Goal: Task Accomplishment & Management: Complete application form

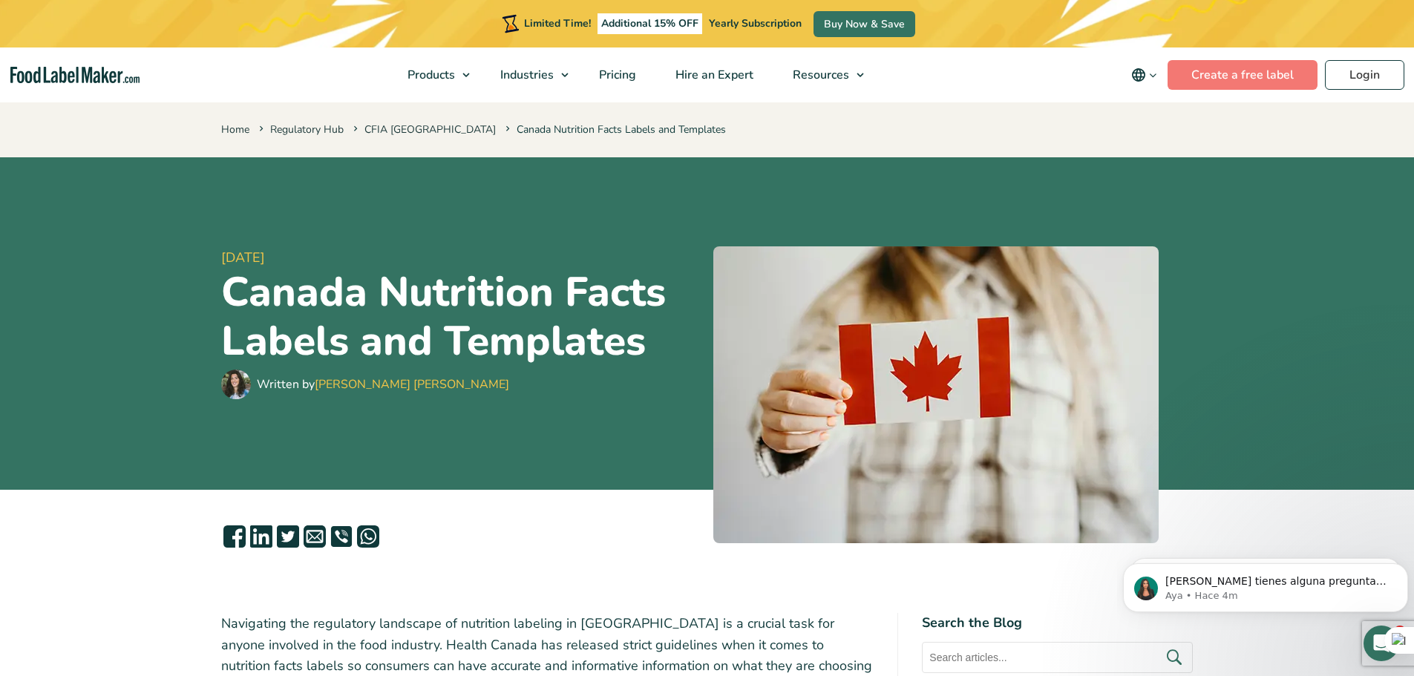
click at [1004, 81] on nav "Products Food Nutrition Labelling Supplements Formulation & Labelling Industrie…" at bounding box center [707, 75] width 1414 height 55
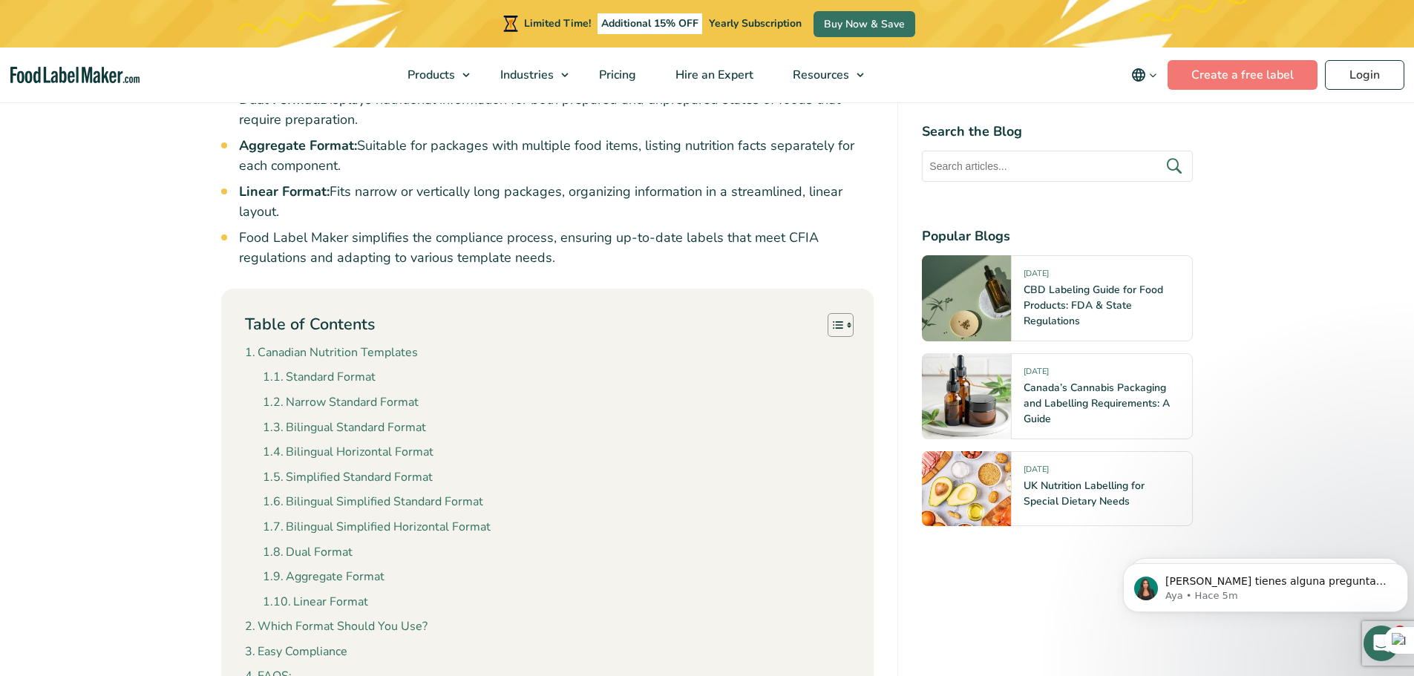
scroll to position [1188, 0]
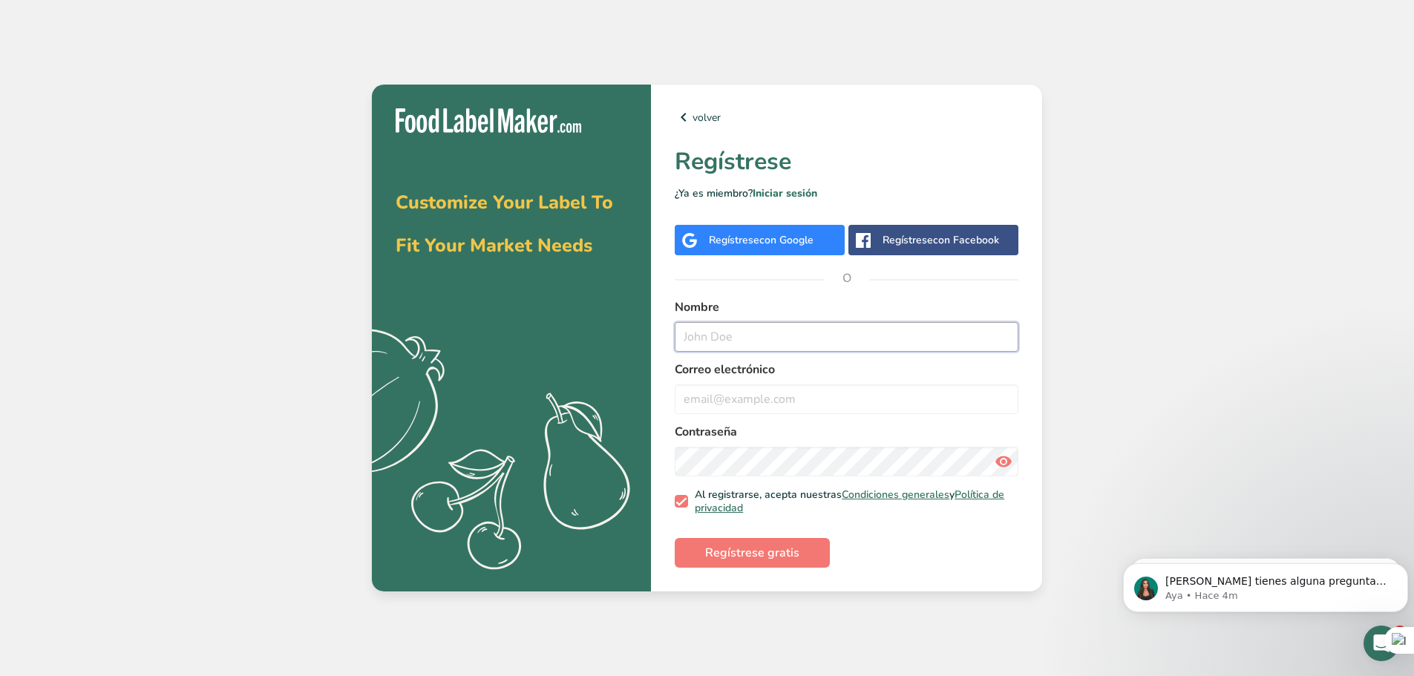
click at [769, 346] on input "text" at bounding box center [847, 337] width 344 height 30
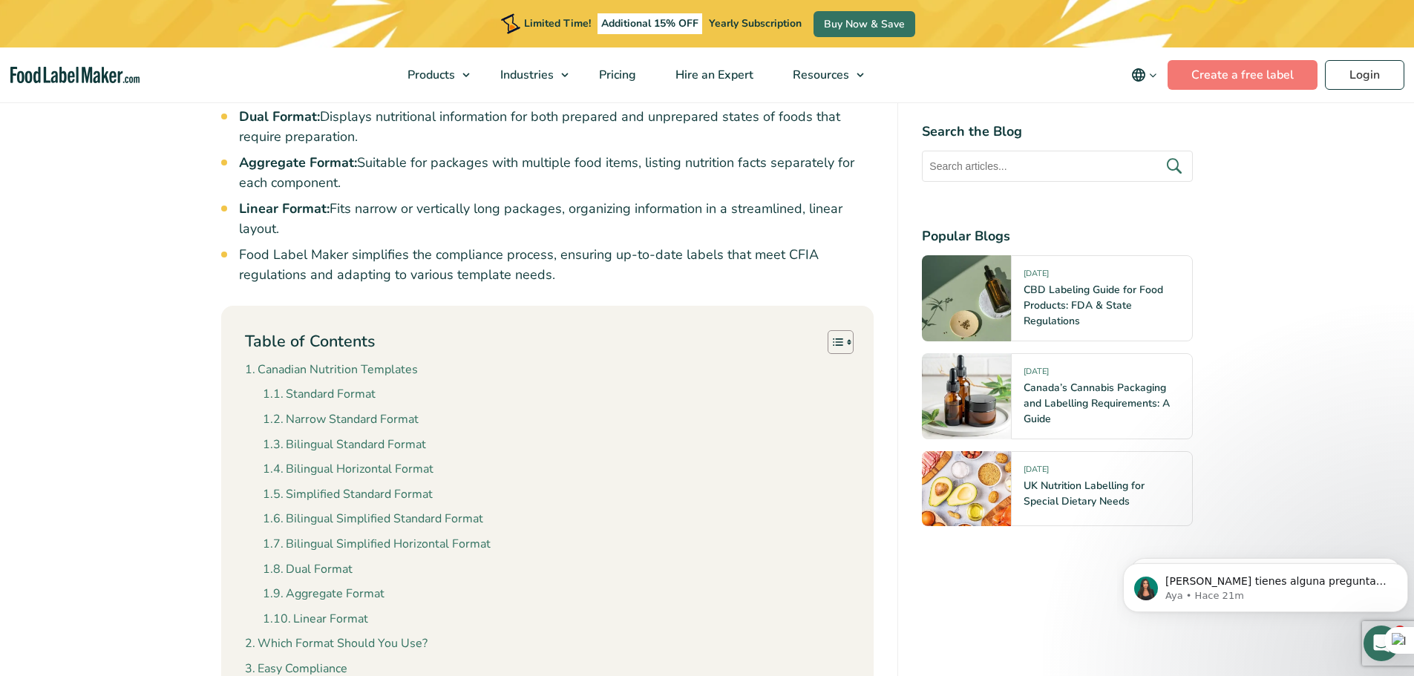
scroll to position [1262, 0]
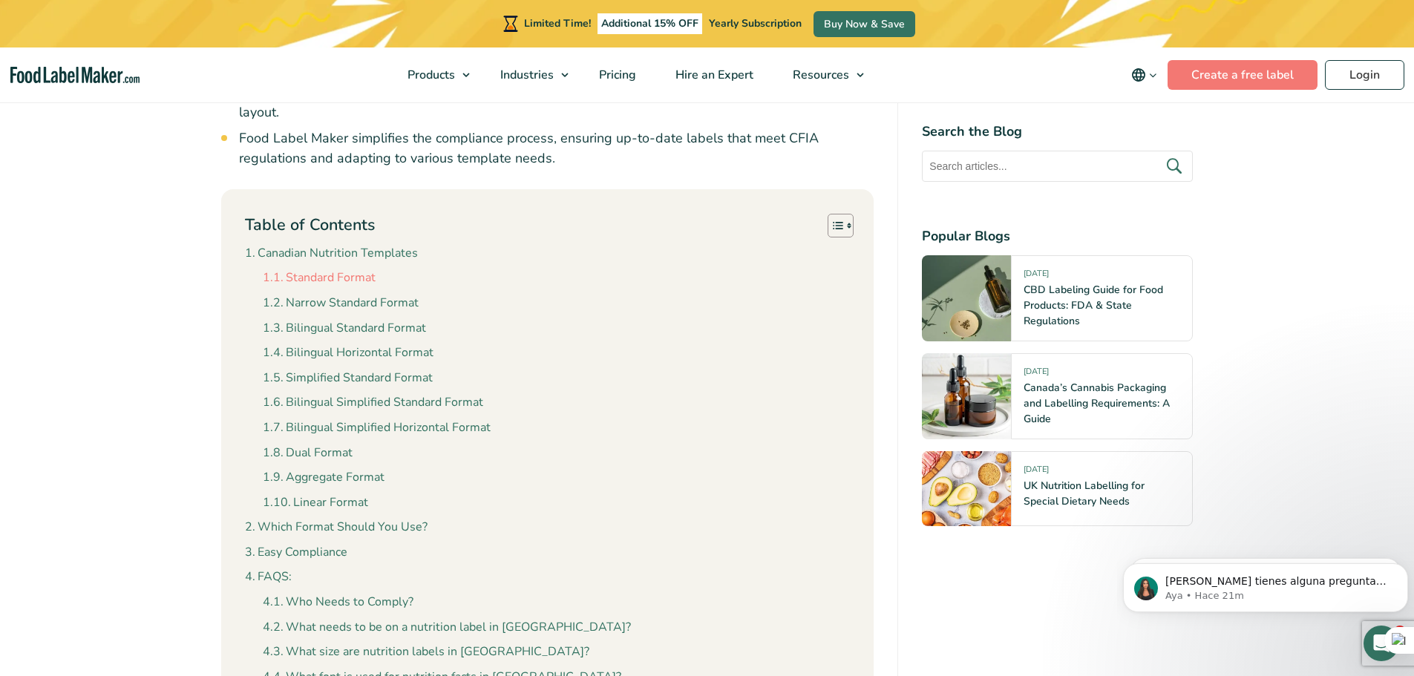
click at [314, 269] on link "Standard Format" at bounding box center [319, 278] width 113 height 19
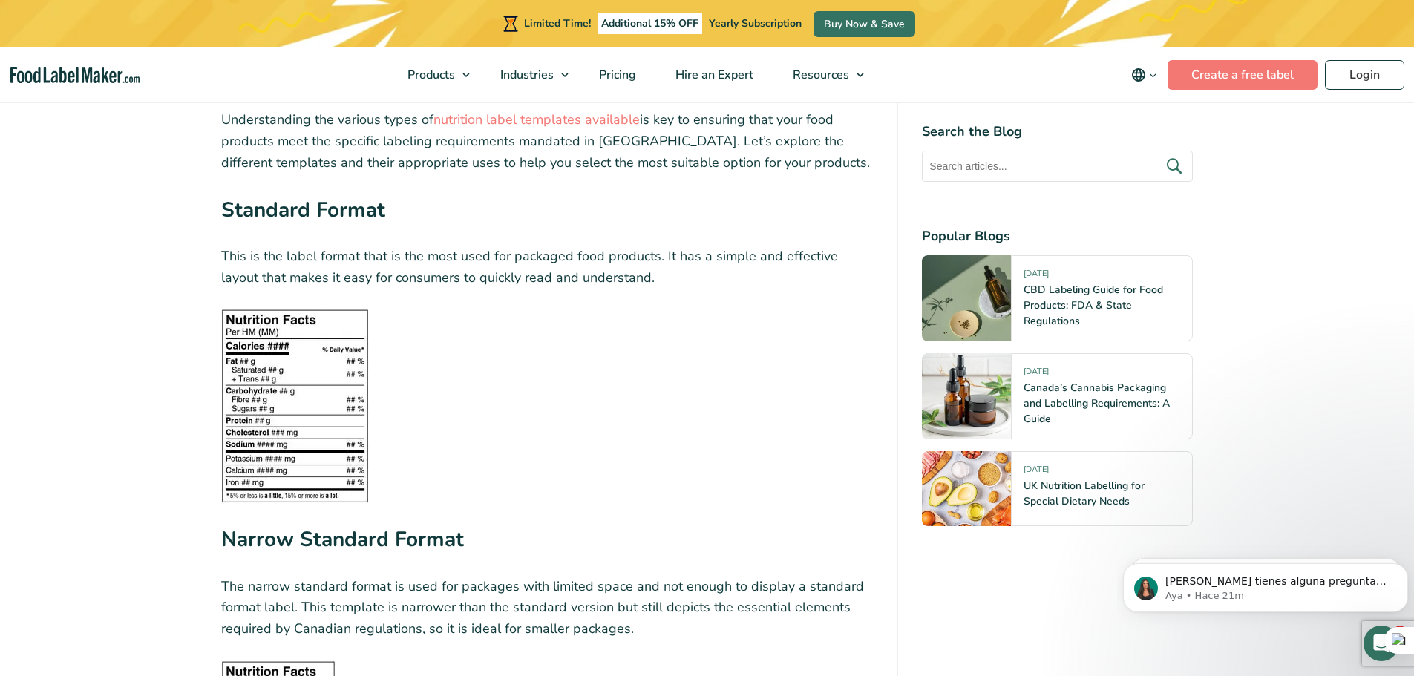
scroll to position [1954, 0]
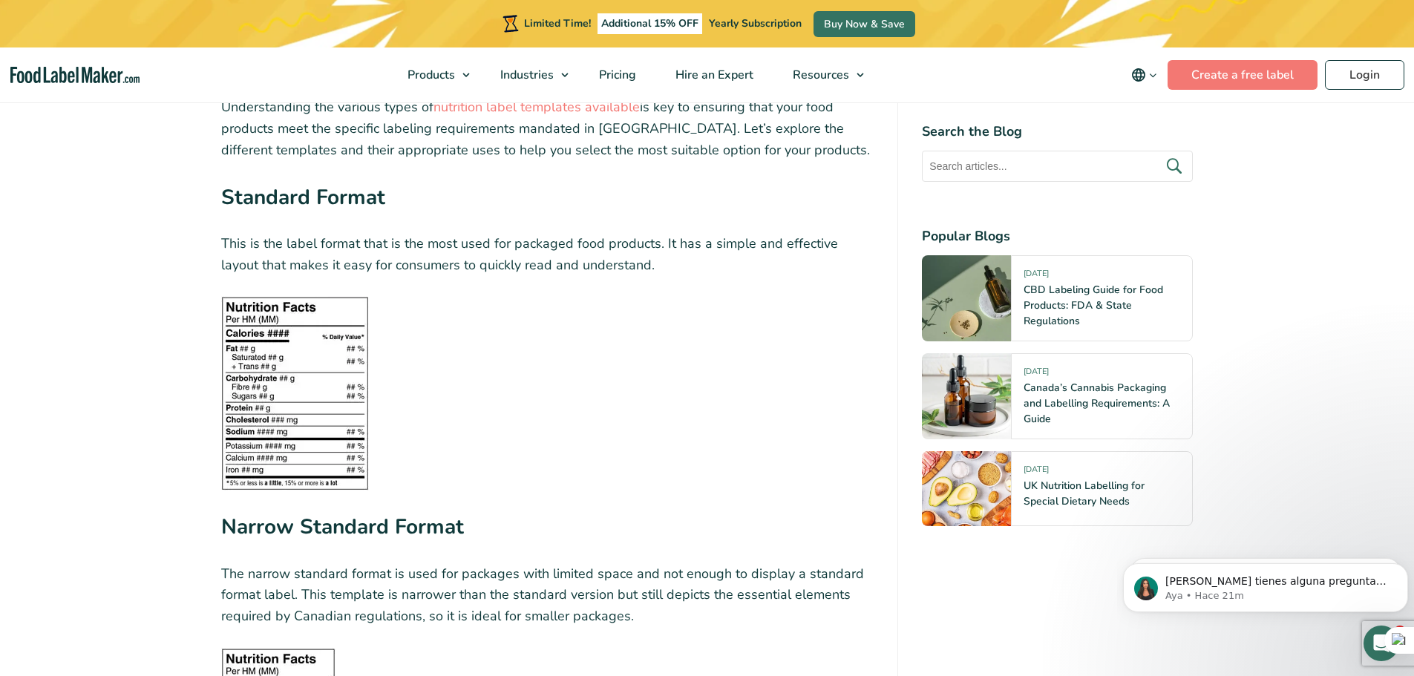
click at [309, 350] on img at bounding box center [295, 393] width 148 height 194
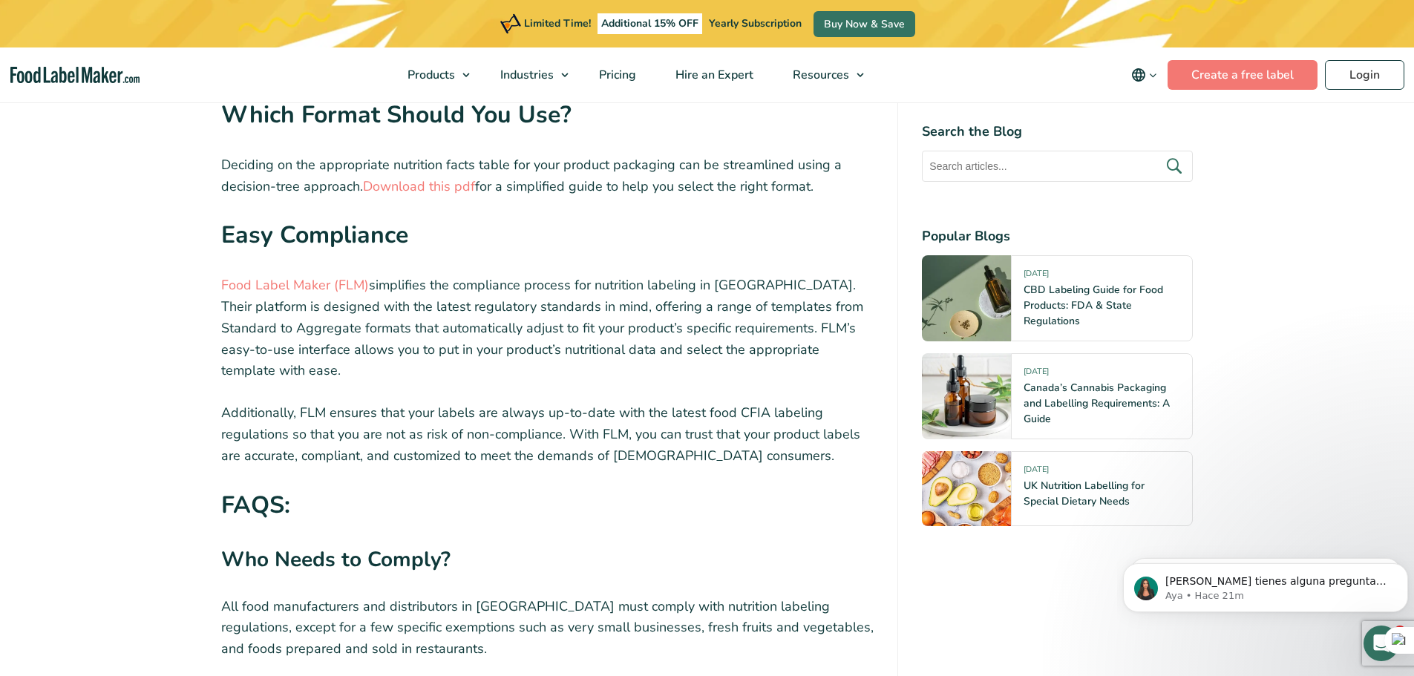
scroll to position [5368, 0]
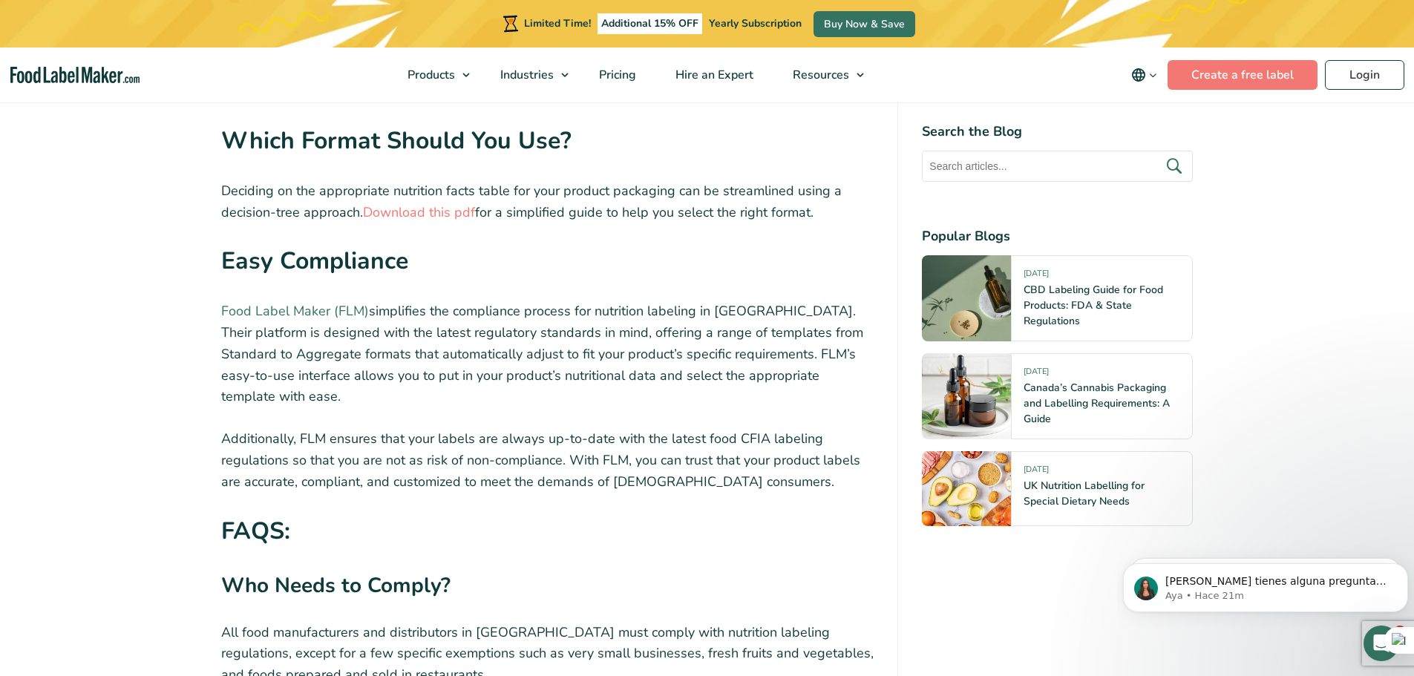
click at [290, 302] on link "Food Label Maker (FLM)" at bounding box center [295, 311] width 148 height 18
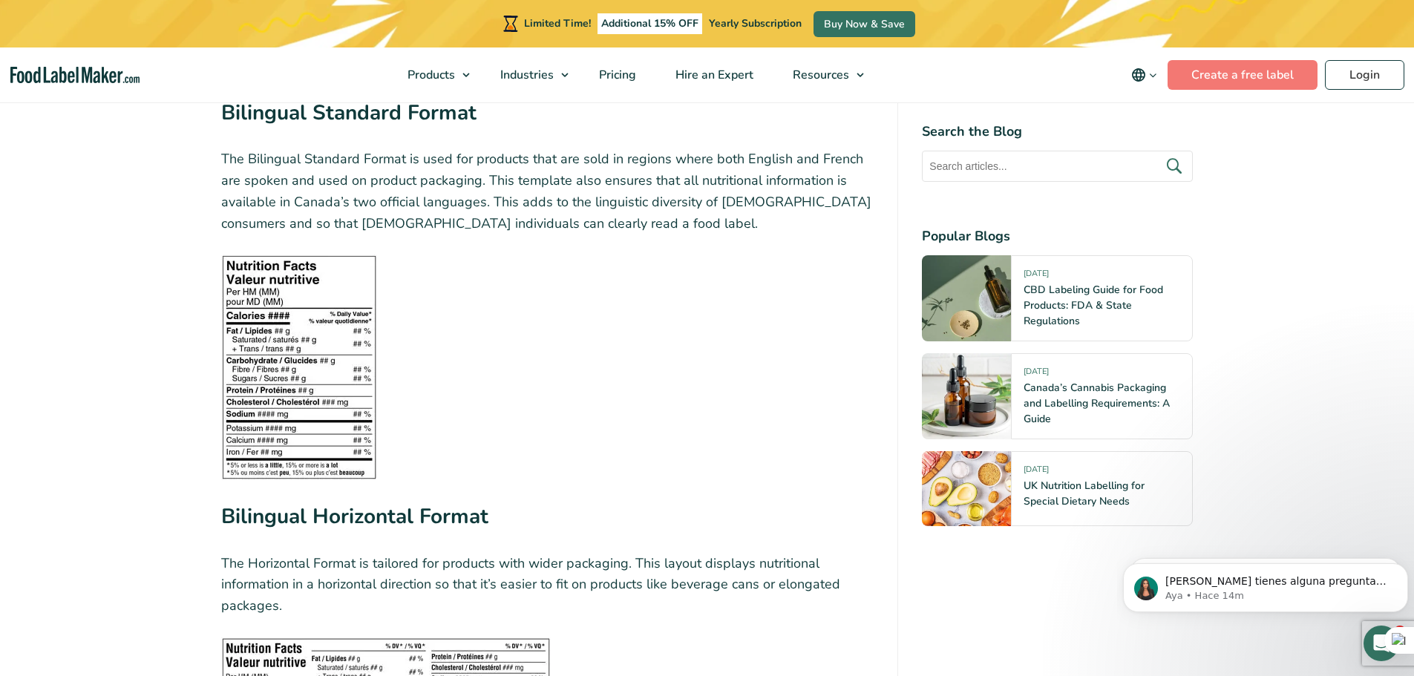
scroll to position [2520, 0]
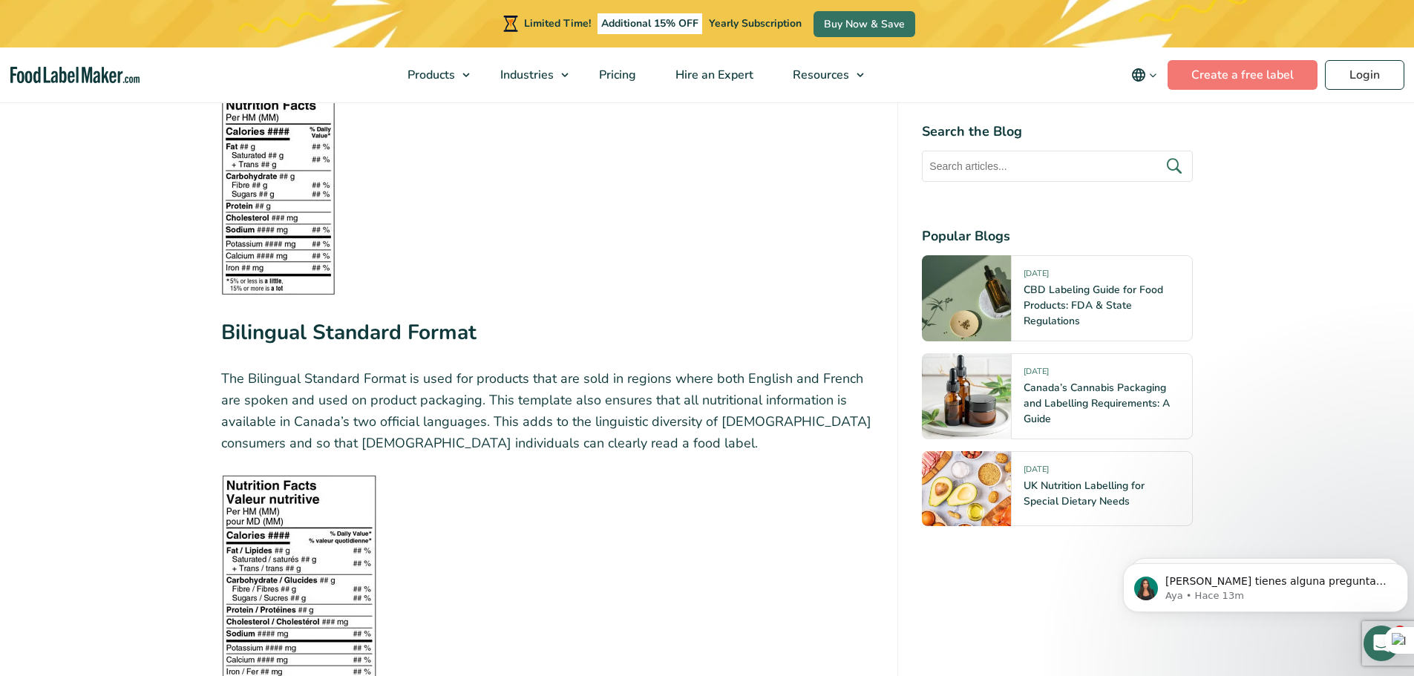
scroll to position [2582, 0]
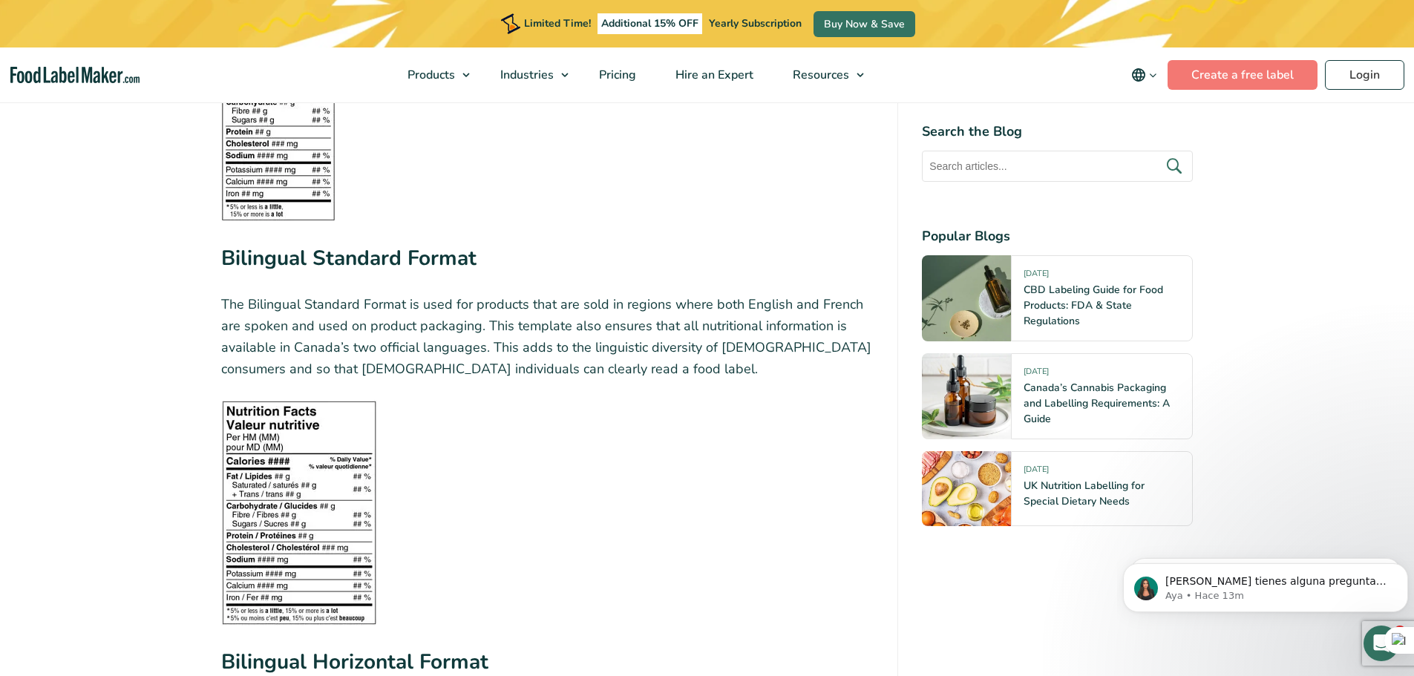
click at [658, 326] on p "The Bilingual Standard Format is used for products that are sold in regions whe…" at bounding box center [547, 336] width 653 height 85
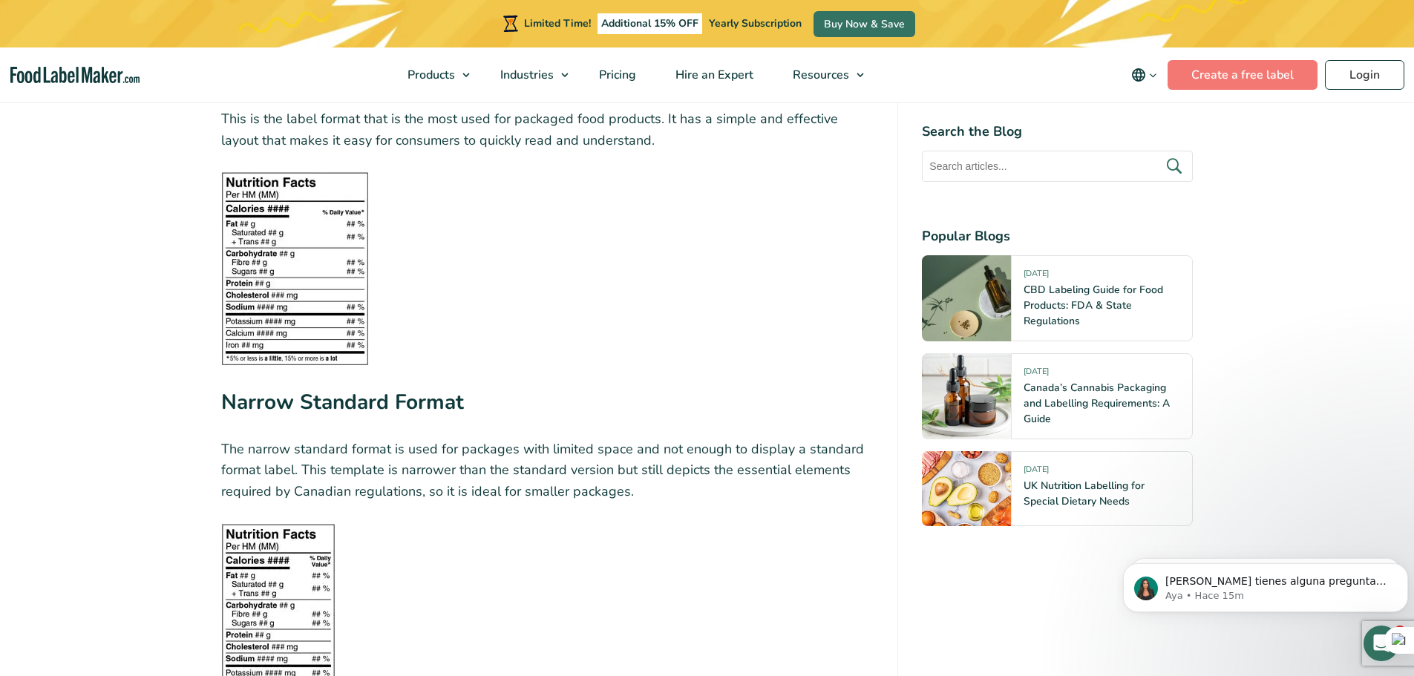
scroll to position [2450, 0]
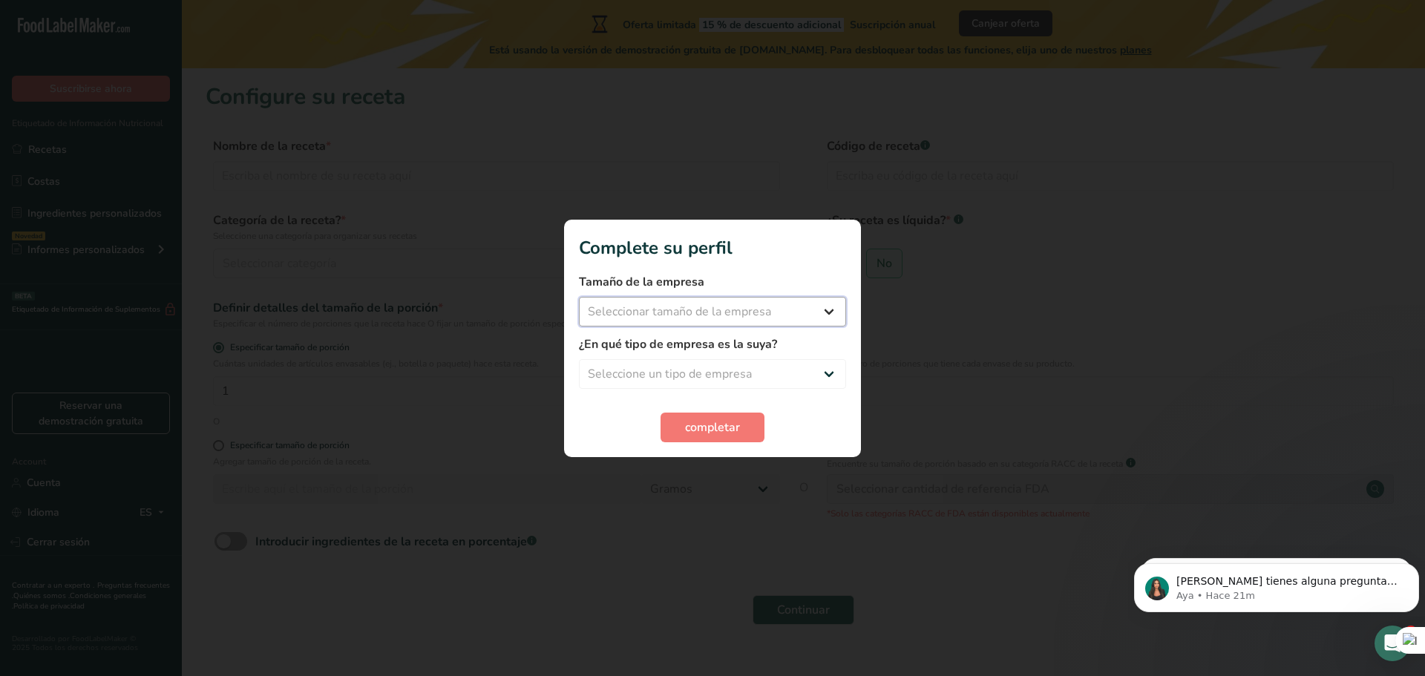
click at [732, 309] on select "Seleccionar tamaño de la empresa Menos de 10 empleados De 10 a 50 empleados De …" at bounding box center [712, 312] width 267 height 30
select select "1"
click at [579, 297] on select "Seleccionar tamaño de la empresa Menos de 10 empleados De 10 a 50 empleados De …" at bounding box center [712, 312] width 267 height 30
click at [729, 374] on select "Seleccione un tipo de empresa Fabricante de alimentos envasados Restaurante y c…" at bounding box center [712, 374] width 267 height 30
select select "8"
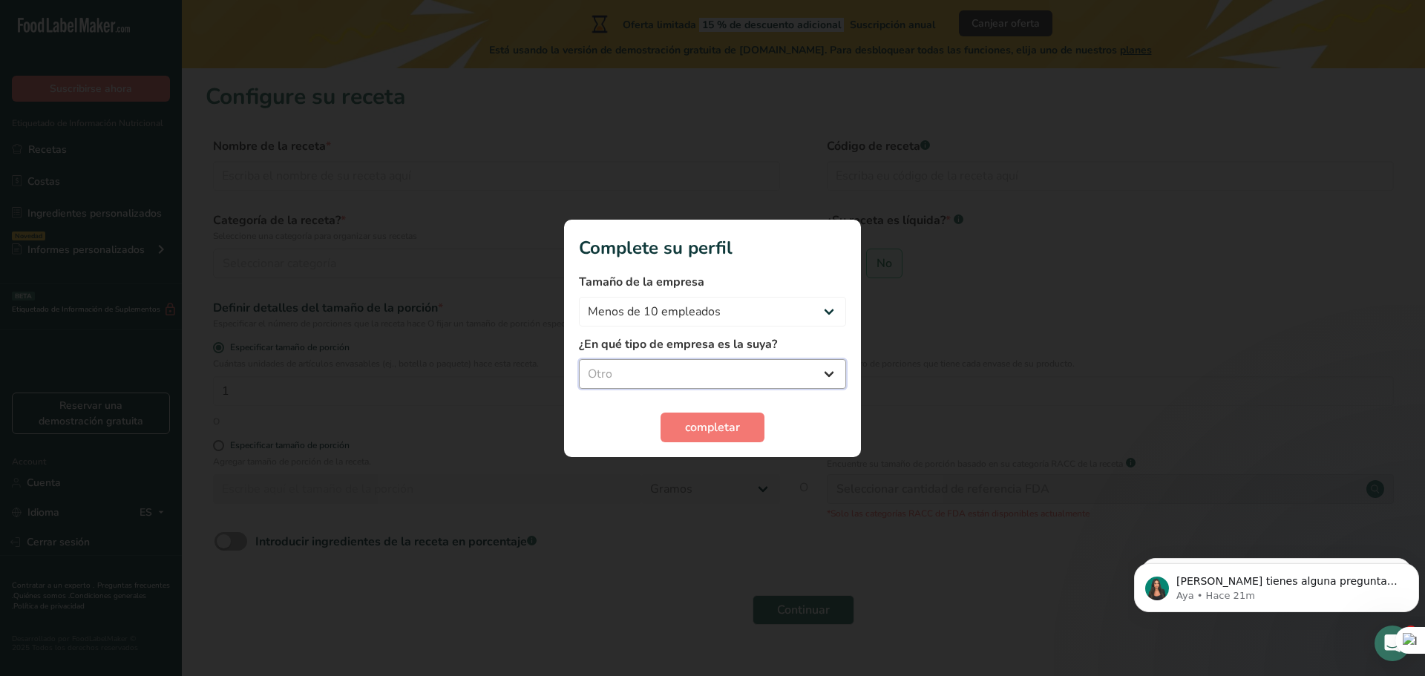
click at [579, 359] on select "Seleccione un tipo de empresa Fabricante de alimentos envasados Restaurante y c…" at bounding box center [712, 374] width 267 height 30
click at [730, 434] on span "completar" at bounding box center [712, 428] width 55 height 18
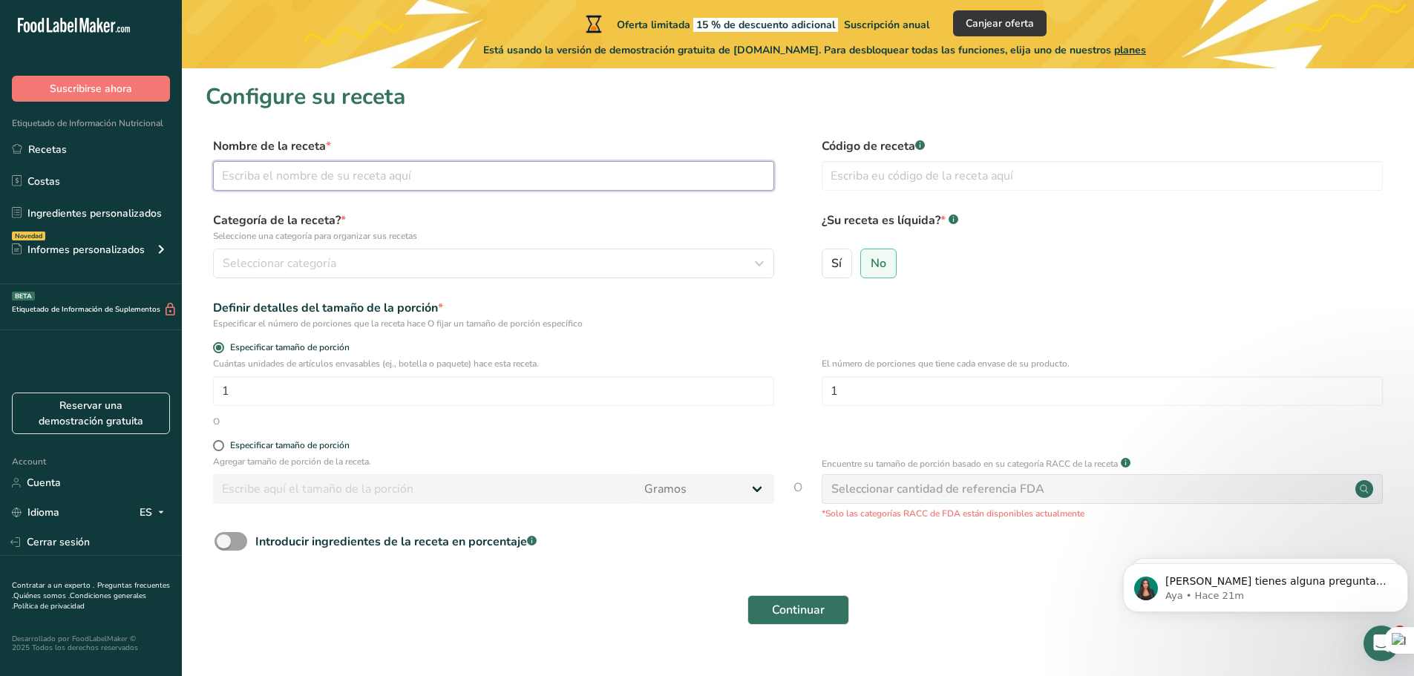
click at [511, 176] on input "text" at bounding box center [493, 176] width 561 height 30
type input "h"
type input "H"
type input "White Chocolate"
click at [978, 177] on input "text" at bounding box center [1102, 176] width 561 height 30
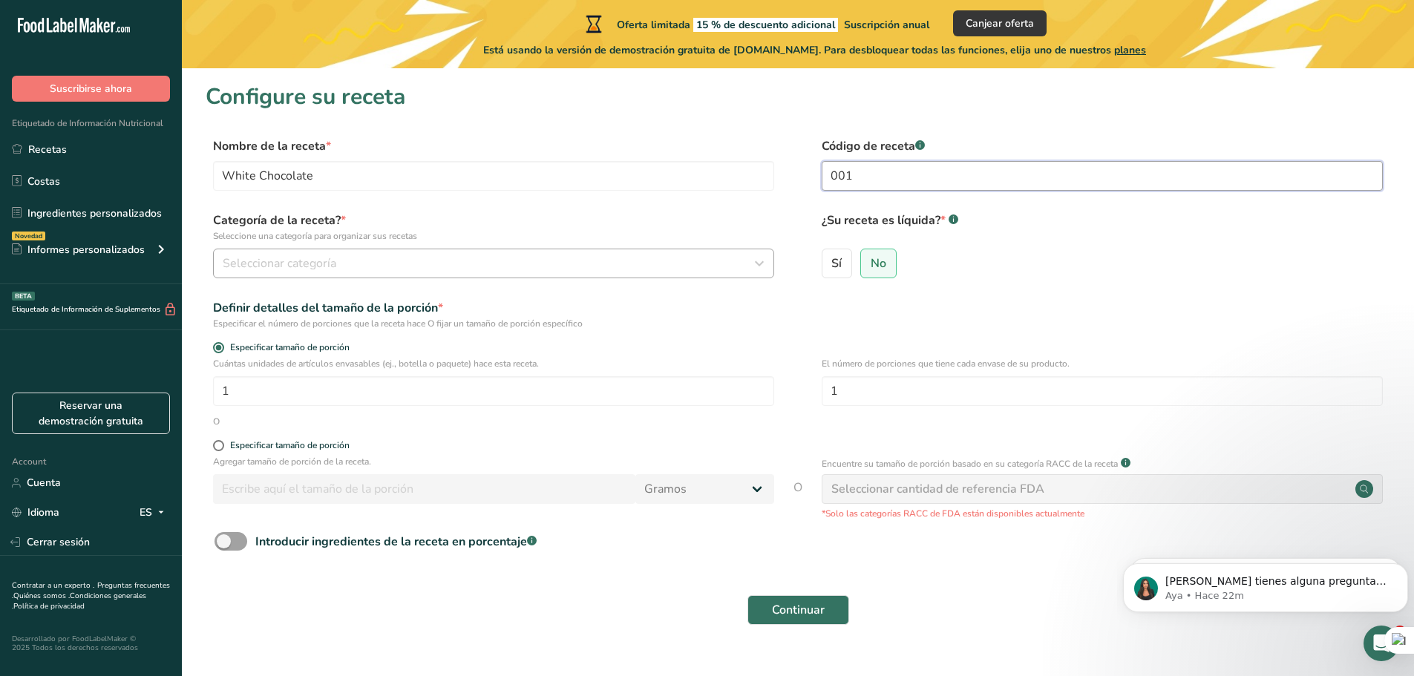
type input "001"
click at [546, 258] on div "Seleccionar categoría" at bounding box center [489, 264] width 533 height 18
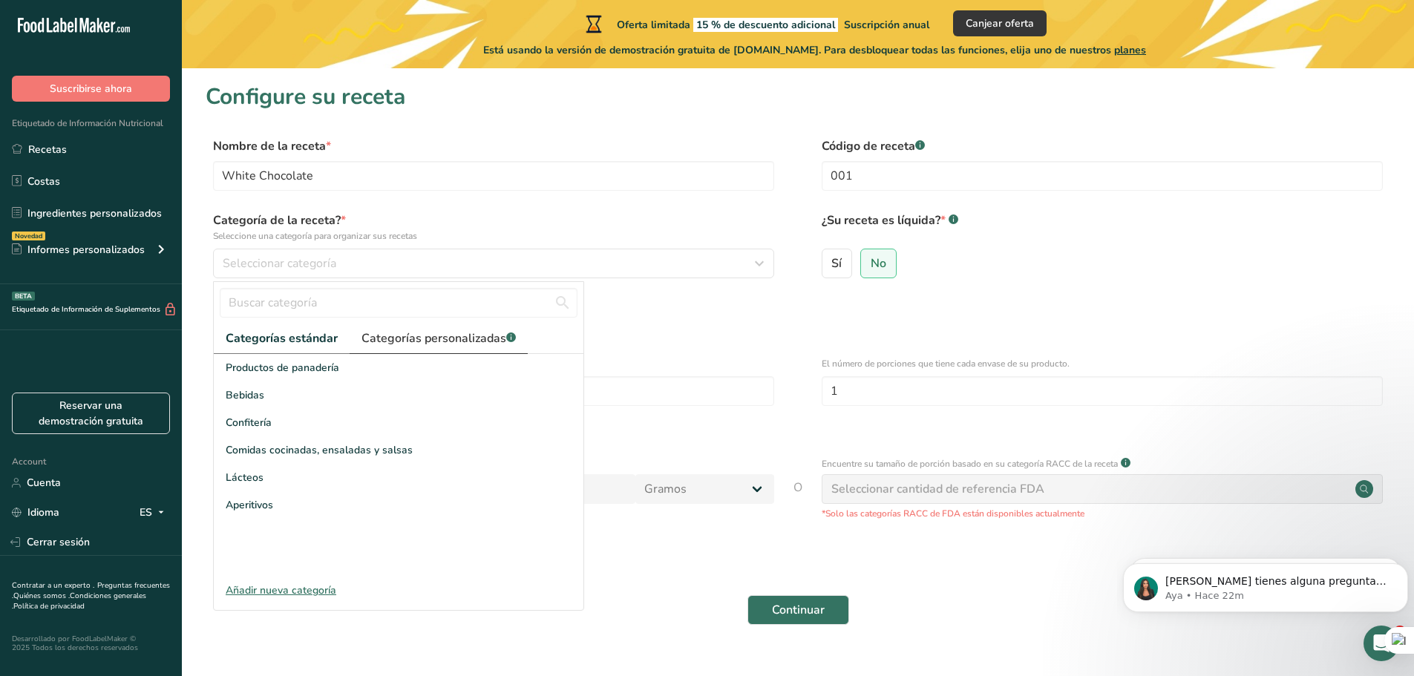
click at [412, 343] on span "Categorías personalizadas .a-a{fill:#347362;}.b-a{fill:#fff;}" at bounding box center [439, 339] width 154 height 18
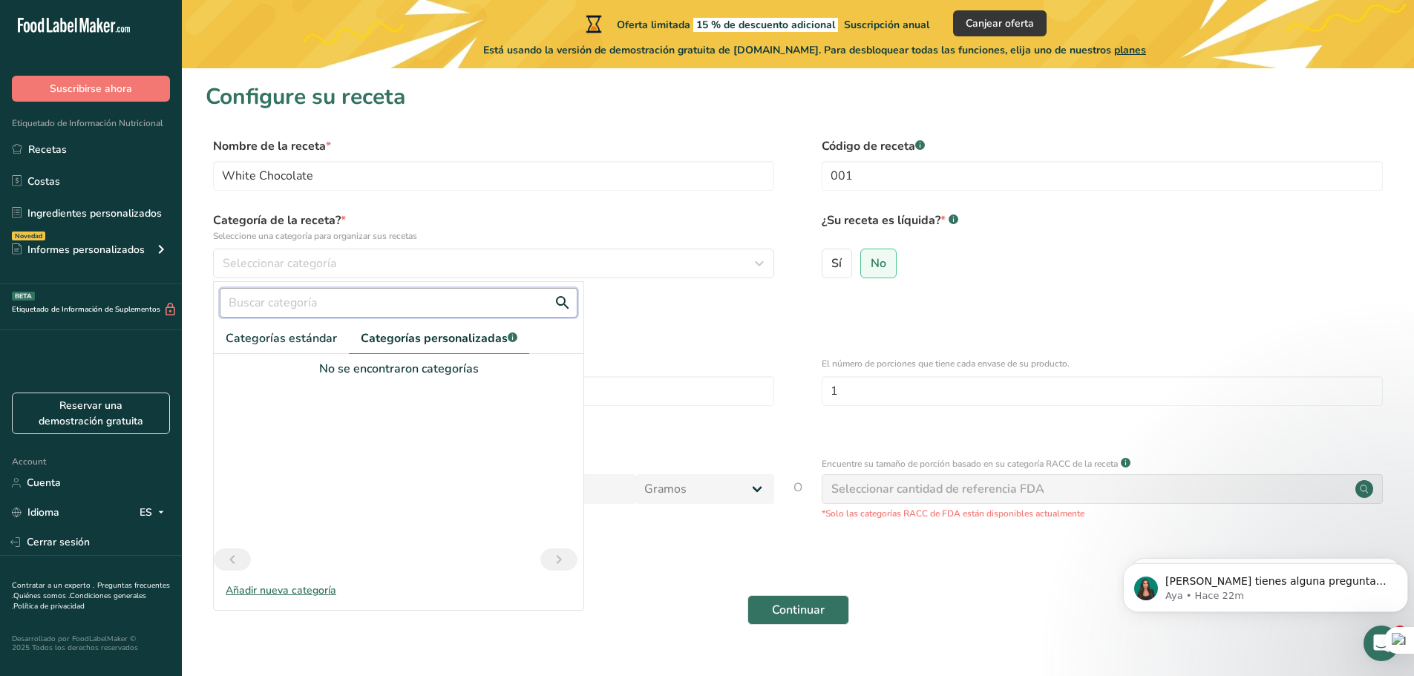
click at [411, 311] on input "text" at bounding box center [399, 303] width 358 height 30
type input "chocolate"
click at [748, 595] on button "Continuar" at bounding box center [799, 610] width 102 height 30
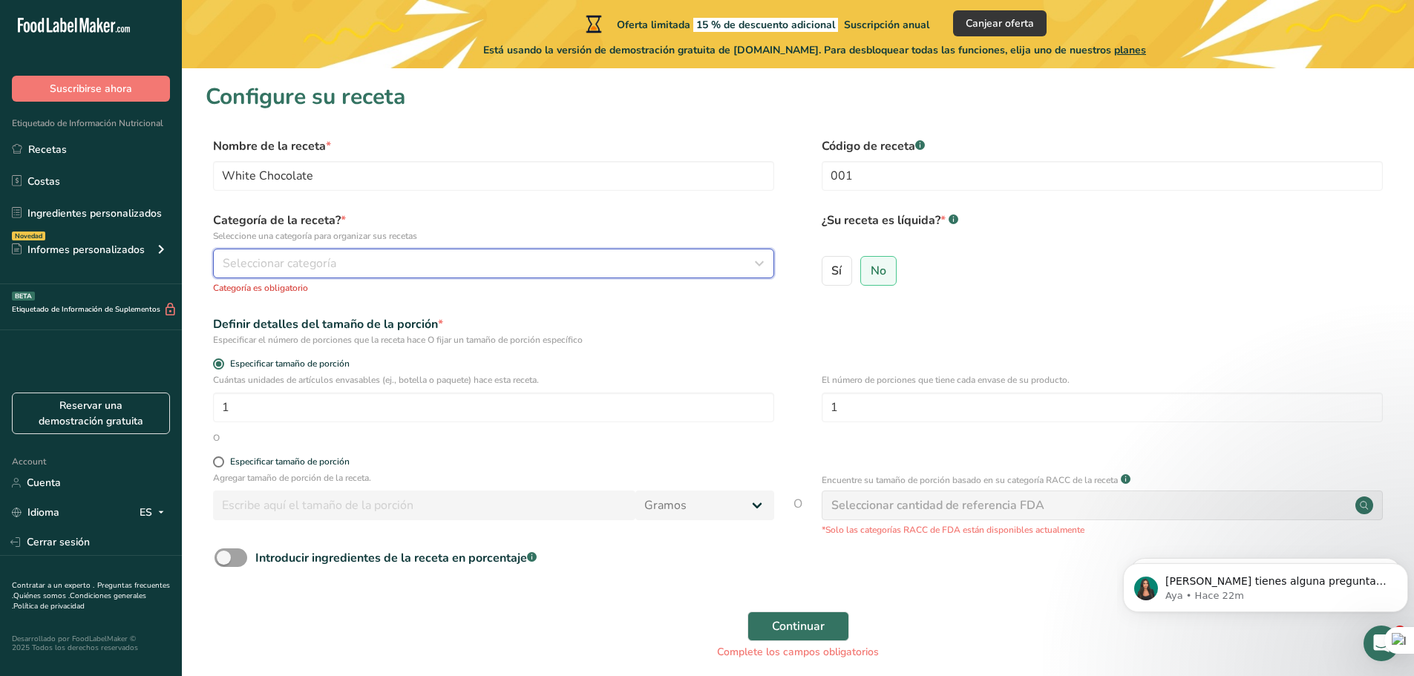
click at [627, 269] on div "Seleccionar categoría" at bounding box center [489, 264] width 533 height 18
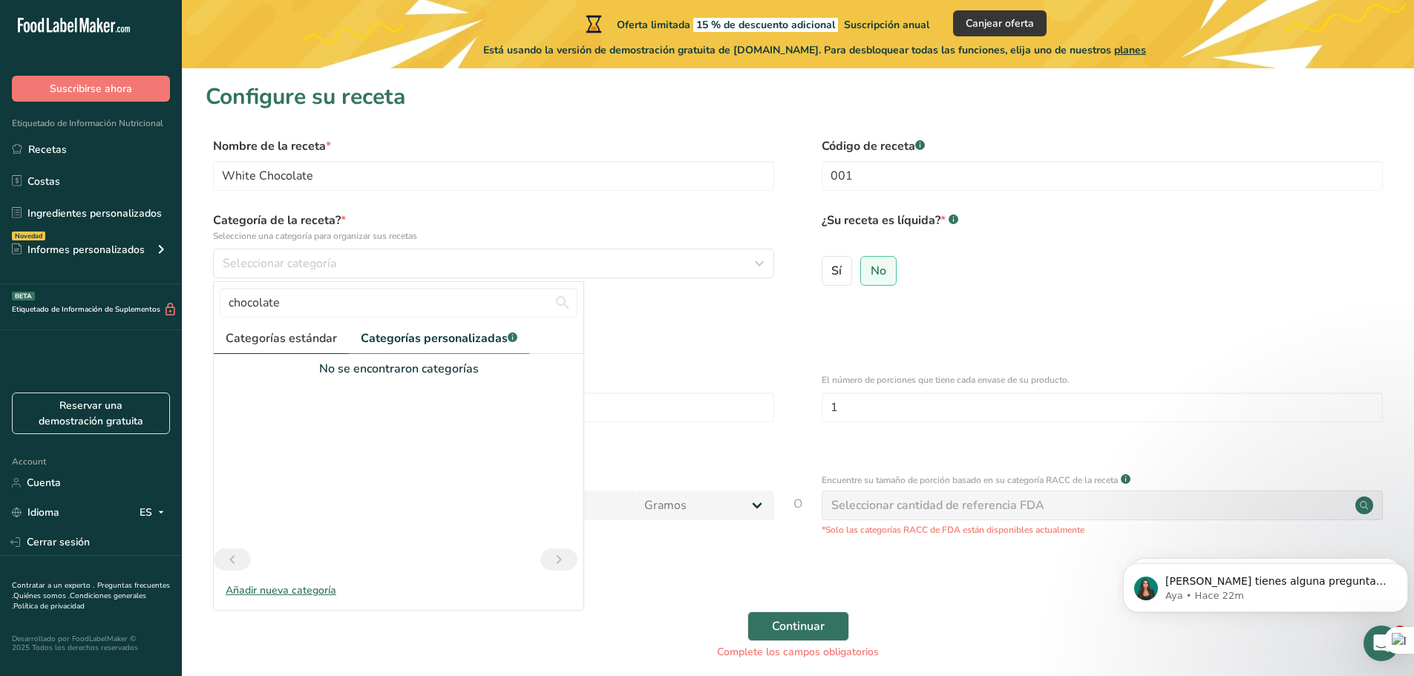
click at [256, 339] on span "Categorías estándar" at bounding box center [281, 339] width 111 height 18
click at [307, 327] on link "Categorías estándar" at bounding box center [282, 339] width 136 height 30
drag, startPoint x: 356, startPoint y: 301, endPoint x: 10, endPoint y: 287, distance: 346.2
click at [10, 287] on div ".a-20{fill:#fff;} Suscribirse ahora Etiquetado de Información Nutricional Recet…" at bounding box center [707, 370] width 1414 height 740
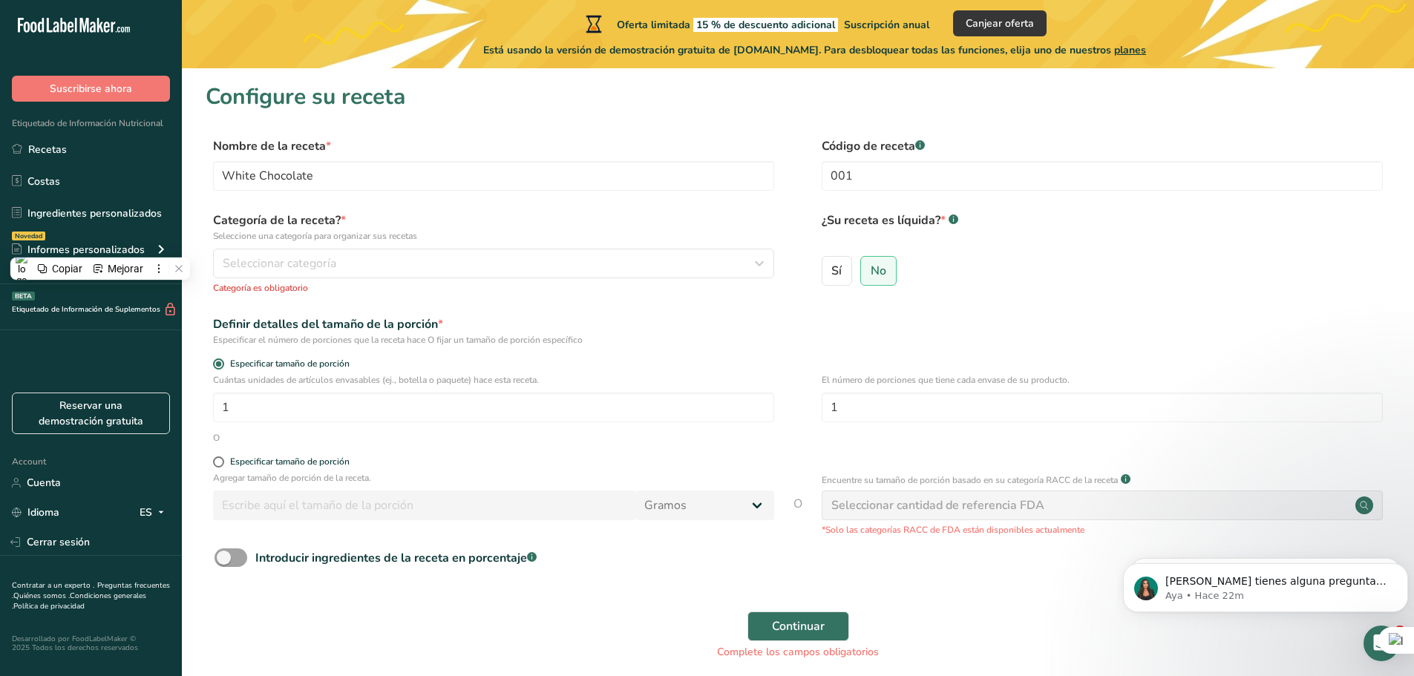
click at [512, 321] on div "Definir detalles del tamaño de la porción *" at bounding box center [493, 324] width 561 height 18
click at [336, 267] on div "Seleccionar categoría" at bounding box center [489, 264] width 533 height 18
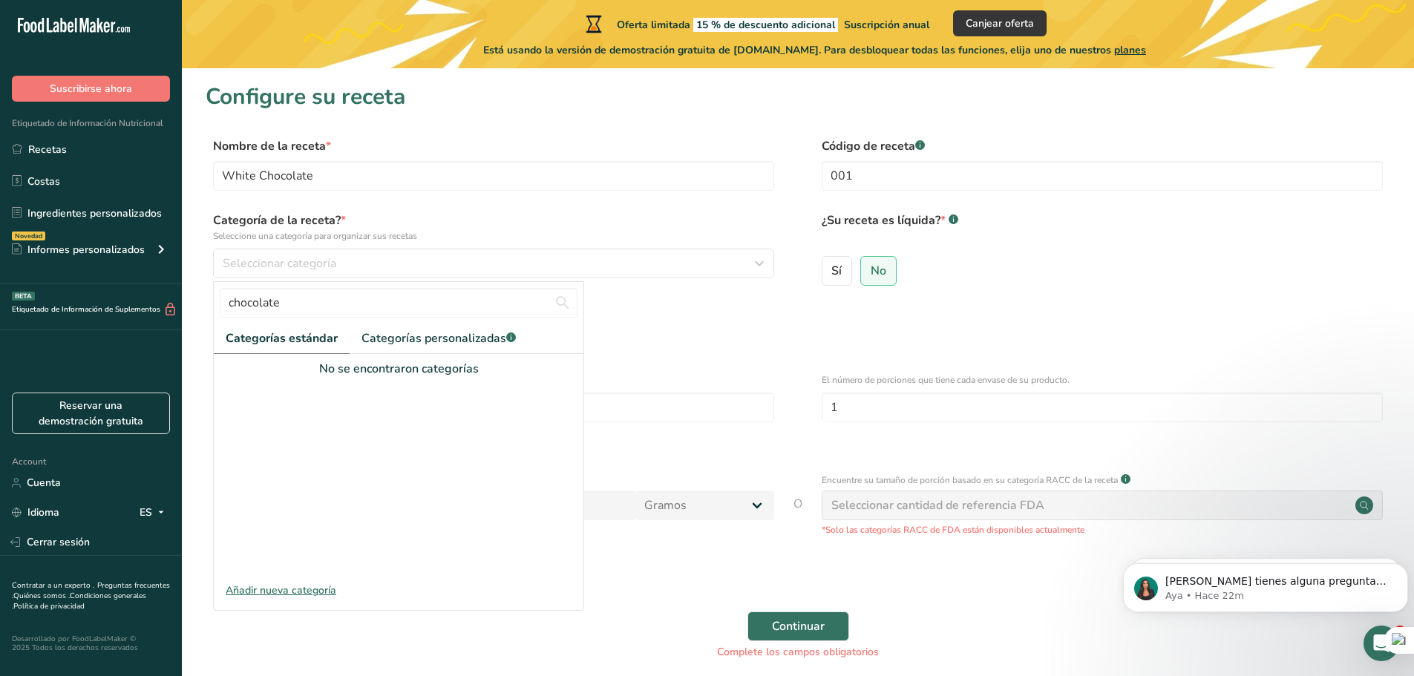
click at [318, 353] on link "Categorías estándar" at bounding box center [282, 339] width 136 height 30
click at [317, 353] on link "Categorías estándar" at bounding box center [282, 339] width 136 height 30
click at [439, 369] on div "No se encontraron categorías" at bounding box center [399, 369] width 370 height 18
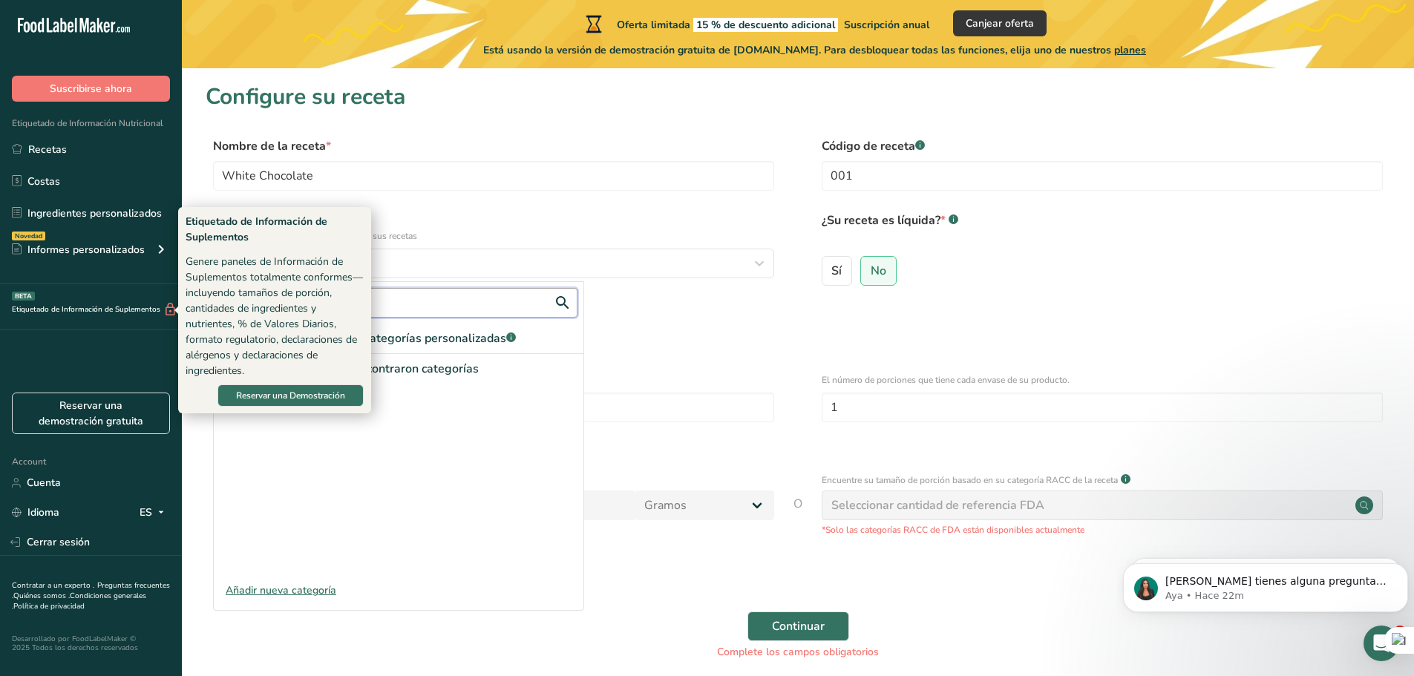
drag, startPoint x: 466, startPoint y: 302, endPoint x: 170, endPoint y: 318, distance: 296.6
click at [170, 318] on div ".a-20{fill:#fff;} Suscribirse ahora Etiquetado de Información Nutricional Recet…" at bounding box center [707, 370] width 1414 height 740
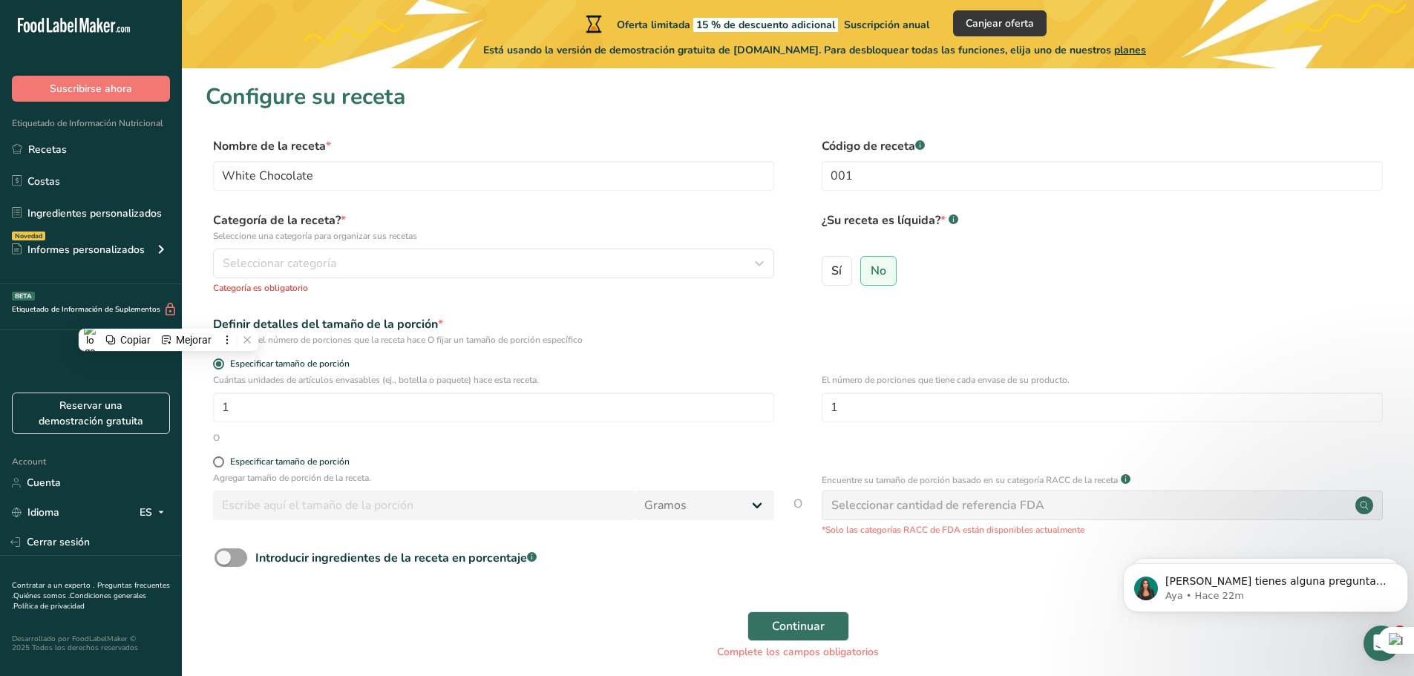
click at [499, 316] on div "Definir detalles del tamaño de la porción *" at bounding box center [493, 324] width 561 height 18
click at [604, 258] on div "Seleccionar categoría" at bounding box center [489, 264] width 533 height 18
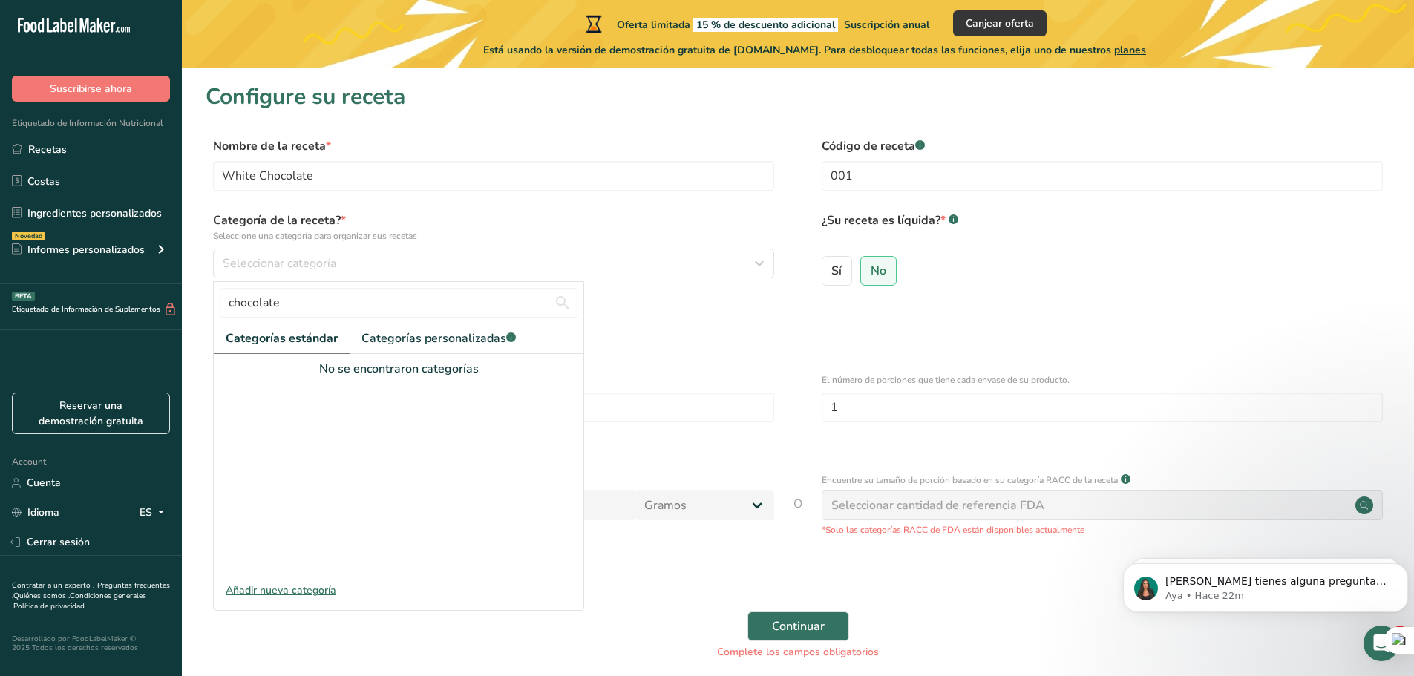
click at [267, 337] on span "Categorías estándar" at bounding box center [282, 339] width 112 height 18
click at [499, 347] on link "Categorías personalizadas .a-a{fill:#347362;}.b-a{fill:#fff;}" at bounding box center [439, 339] width 178 height 30
click at [275, 339] on span "Categorías estándar" at bounding box center [281, 339] width 111 height 18
click at [828, 337] on div "Definir detalles del tamaño de la porción * Especificar el número de porciones …" at bounding box center [798, 330] width 1185 height 31
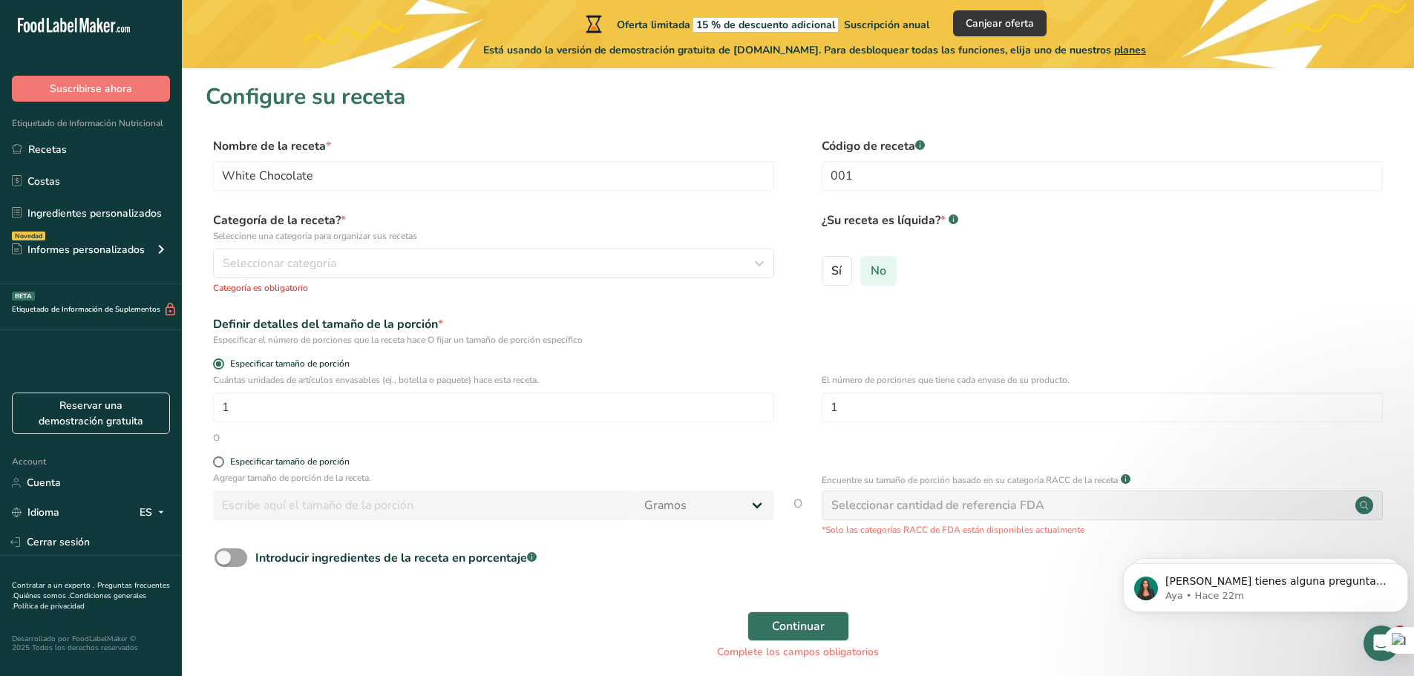
click at [875, 273] on span "No" at bounding box center [879, 271] width 16 height 15
click at [871, 273] on input "No" at bounding box center [866, 271] width 10 height 10
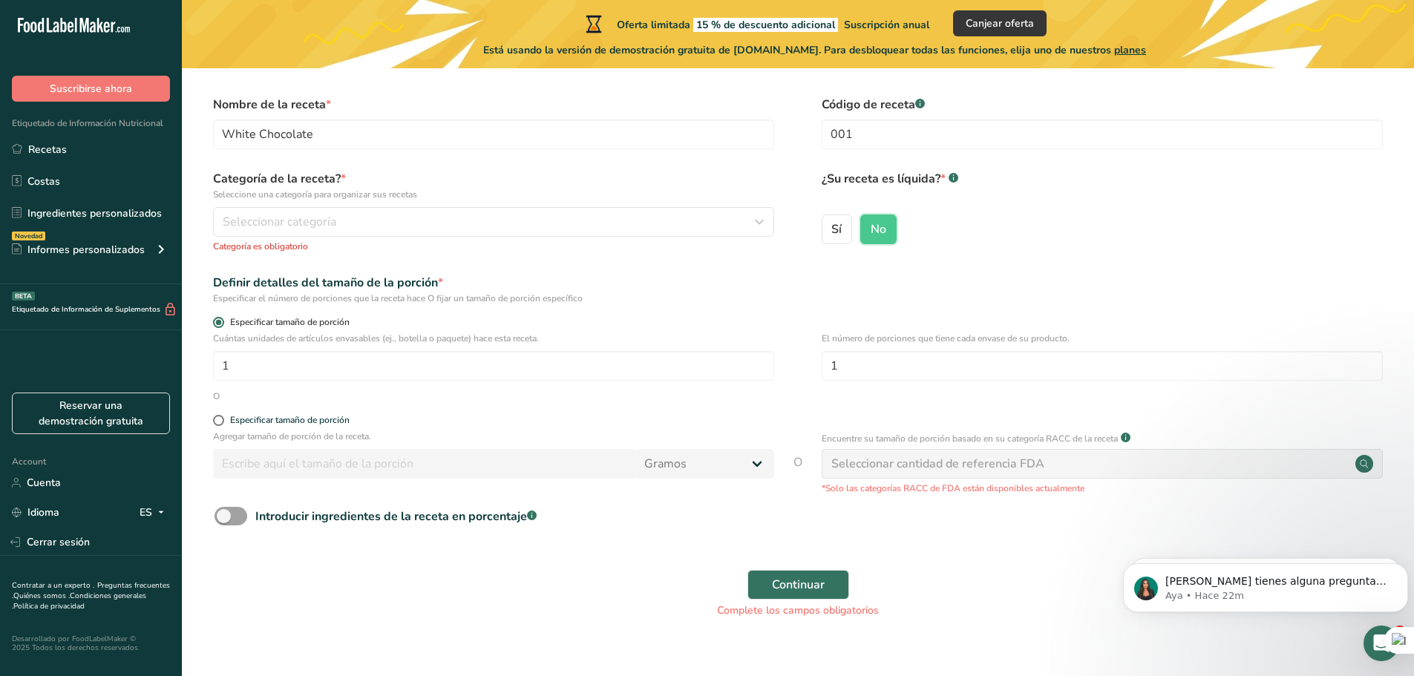
scroll to position [64, 0]
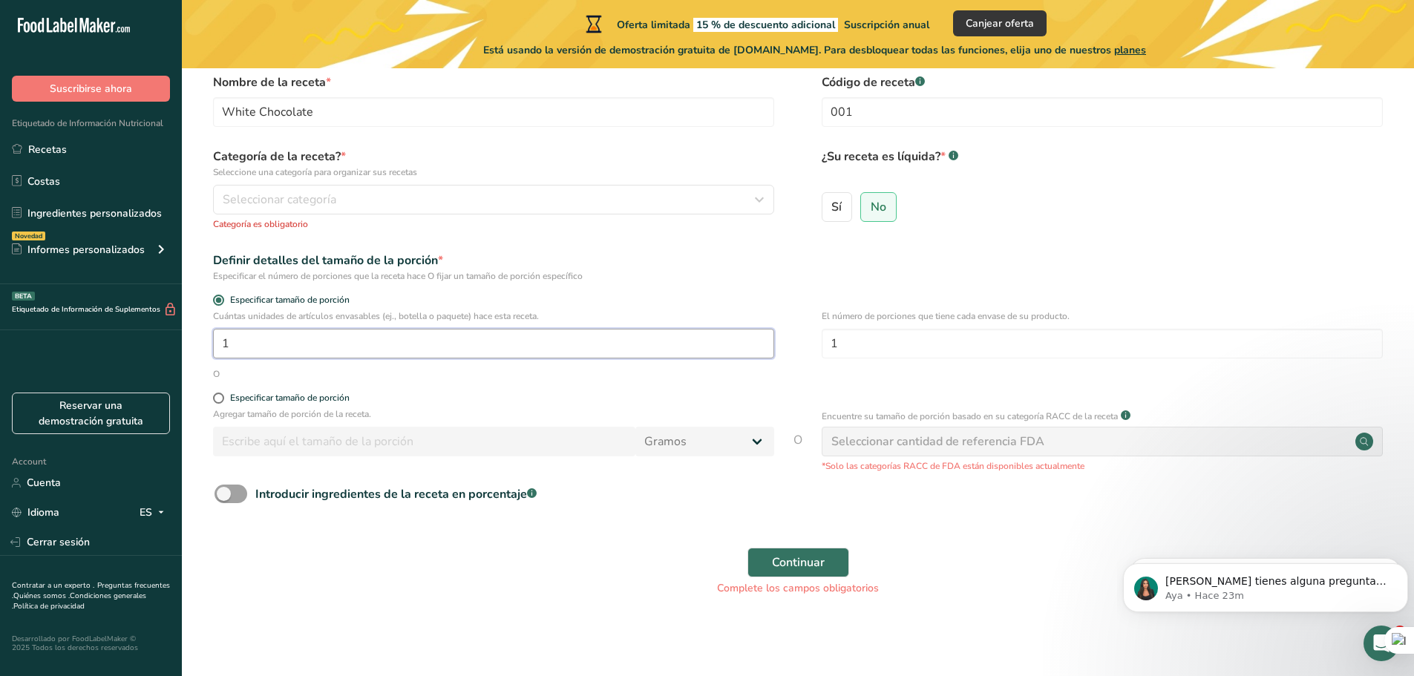
click at [645, 339] on input "1" at bounding box center [493, 344] width 561 height 30
click at [699, 272] on div "Especificar el número de porciones que la receta hace O fijar un tamaño de porc…" at bounding box center [493, 275] width 561 height 13
click at [220, 399] on span at bounding box center [218, 398] width 11 height 11
click at [220, 399] on input "Especificar tamaño de porción" at bounding box center [218, 398] width 10 height 10
radio input "true"
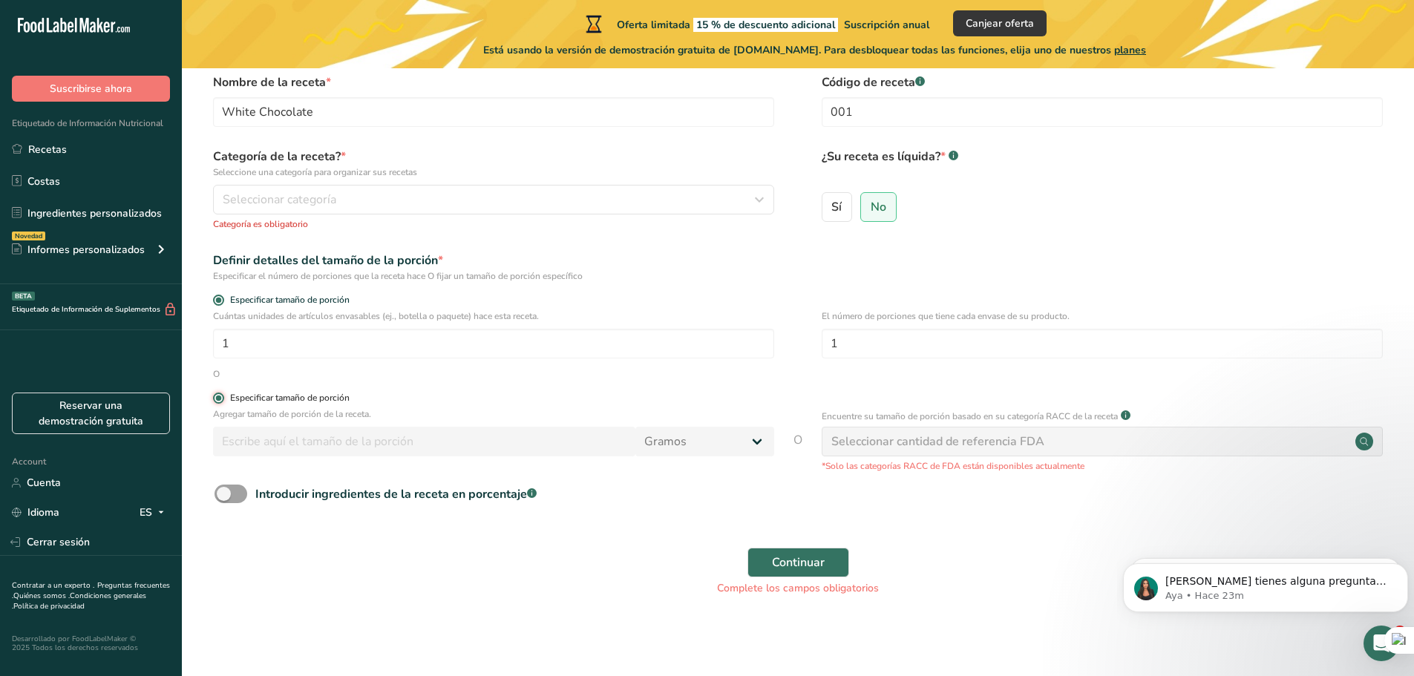
radio input "false"
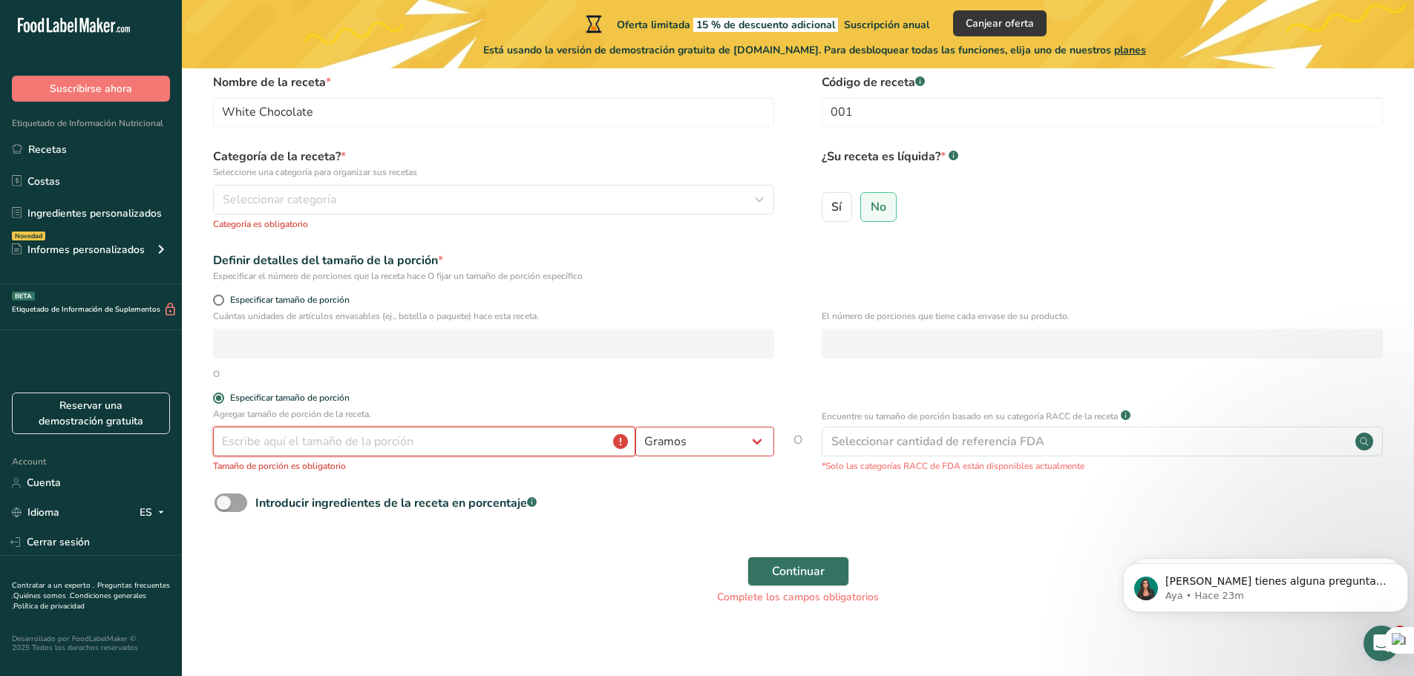
click at [254, 445] on input "number" at bounding box center [424, 442] width 422 height 30
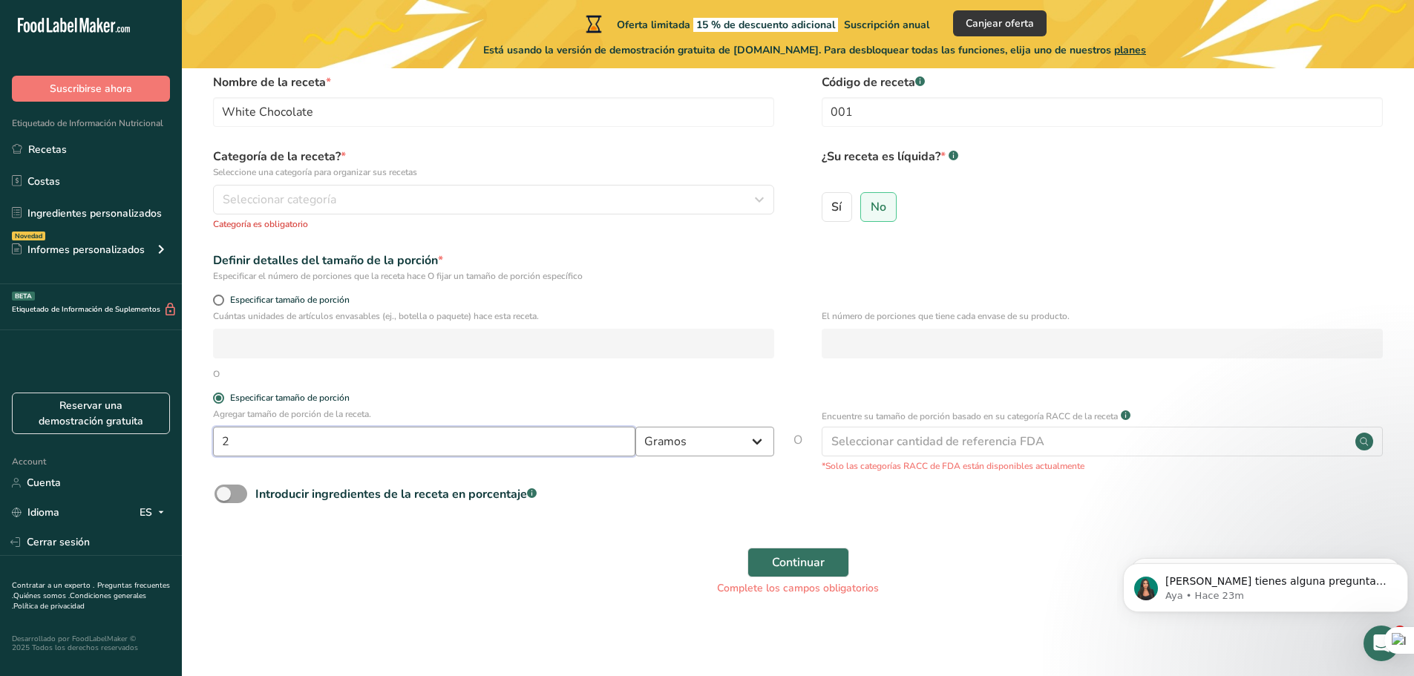
type input "2"
click at [661, 440] on select "Gramos kg mg mcg libras onza litro mL onza líquida cucharada cucharadita taza C…" at bounding box center [704, 442] width 139 height 30
select select "1"
click at [635, 427] on select "Gramos kg mg mcg libras onza litro mL onza líquida cucharada cucharadita taza C…" at bounding box center [704, 442] width 139 height 30
click at [972, 531] on form "Nombre de la receta * White Chocolate Código de receta .a-a{fill:#347362;}.b-a{…" at bounding box center [798, 338] width 1185 height 531
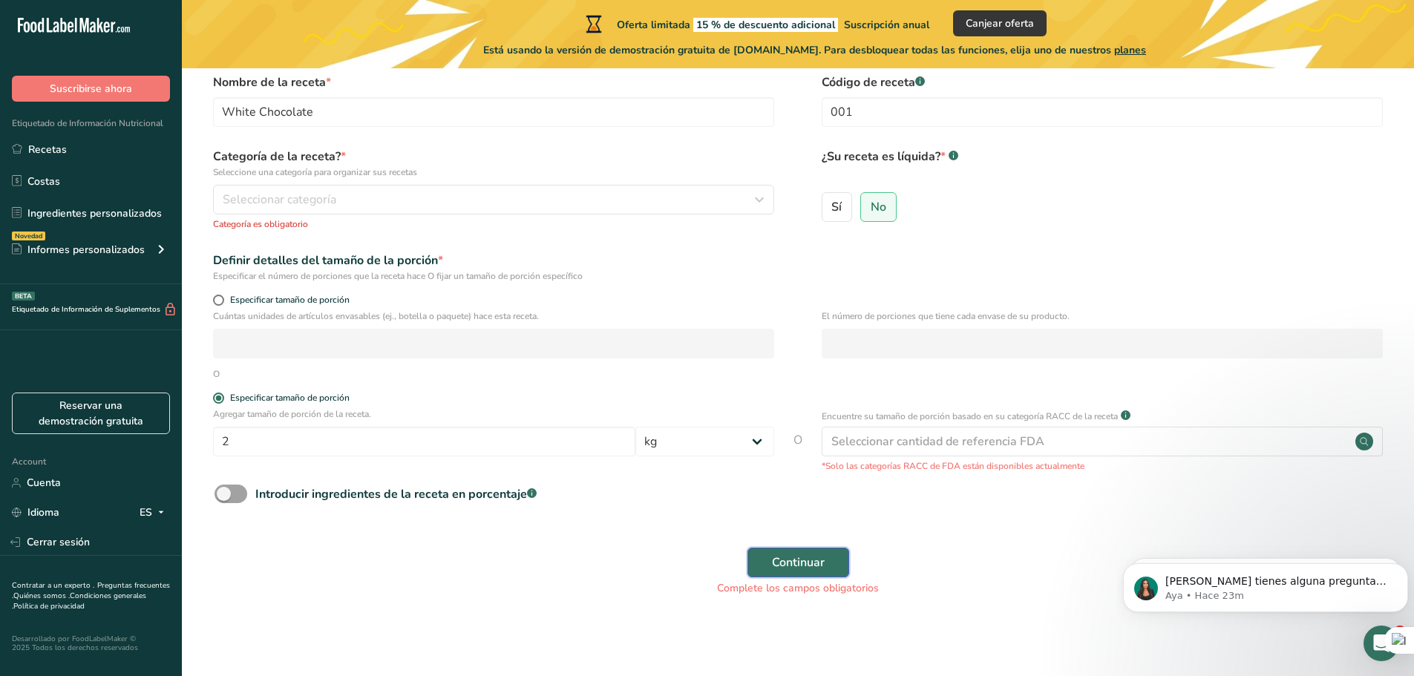
click at [780, 562] on span "Continuar" at bounding box center [798, 563] width 53 height 18
